Goal: Feedback & Contribution: Submit feedback/report problem

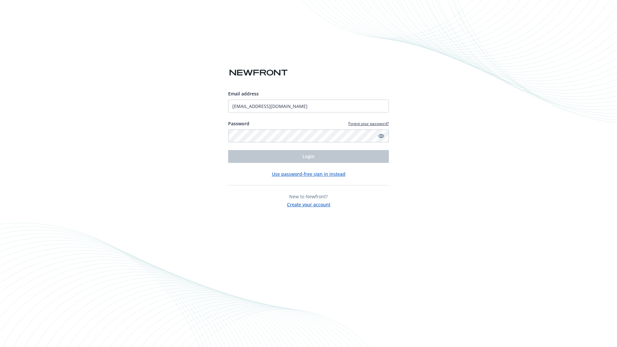
type input "[EMAIL_ADDRESS][DOMAIN_NAME]"
click at [308, 156] on span "Login" at bounding box center [308, 156] width 12 height 6
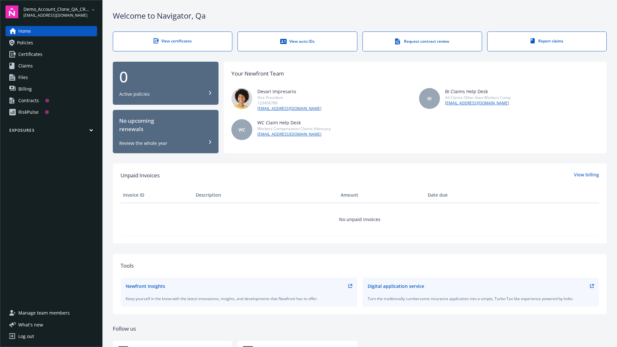
click at [60, 12] on span "Demo_Account_Clone_QA_CR_Tests_Prospect" at bounding box center [56, 9] width 66 height 7
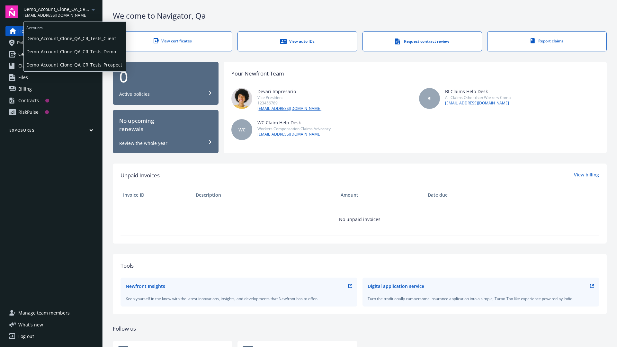
click at [74, 38] on span "Demo_Account_Clone_QA_CR_Tests_Client" at bounding box center [74, 38] width 97 height 13
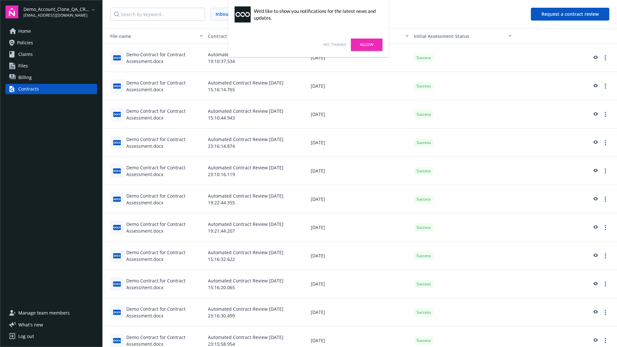
click at [334, 45] on link "No, thanks" at bounding box center [334, 45] width 23 height 6
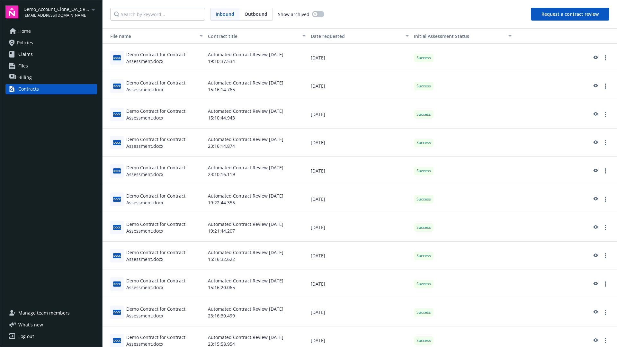
click at [570, 14] on button "Request a contract review" at bounding box center [570, 14] width 78 height 13
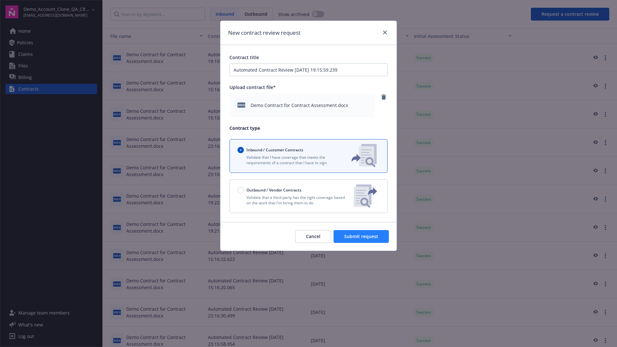
type input "Automated Contract Review [DATE] 19:15:59.239"
click at [361, 236] on span "Submit request" at bounding box center [361, 236] width 34 height 6
